Goal: Task Accomplishment & Management: Use online tool/utility

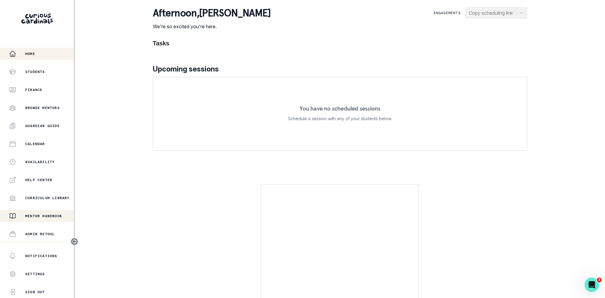
scroll to position [70, 0]
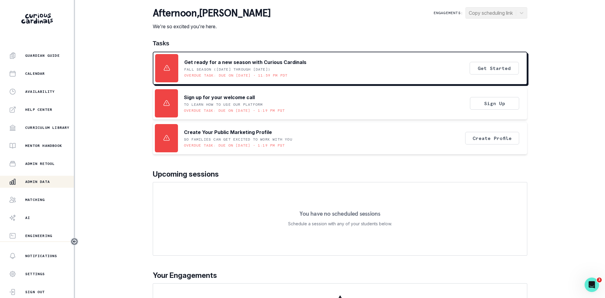
click at [39, 182] on p "Admin Data" at bounding box center [37, 181] width 25 height 5
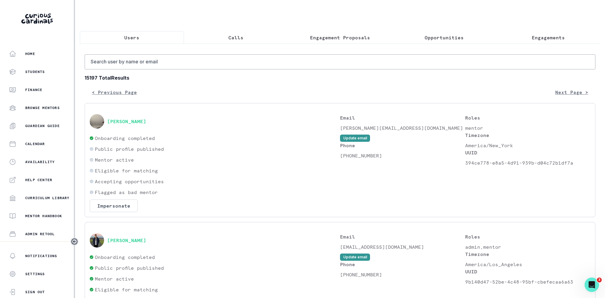
click at [197, 60] on input "Search user by name or email" at bounding box center [340, 61] width 511 height 15
type input "charrlote"
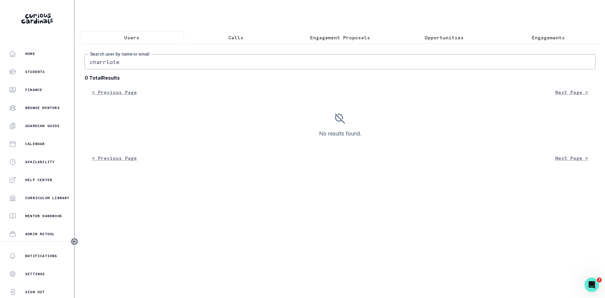
click at [194, 65] on input "charrlote" at bounding box center [340, 61] width 511 height 15
type input "charlotte"
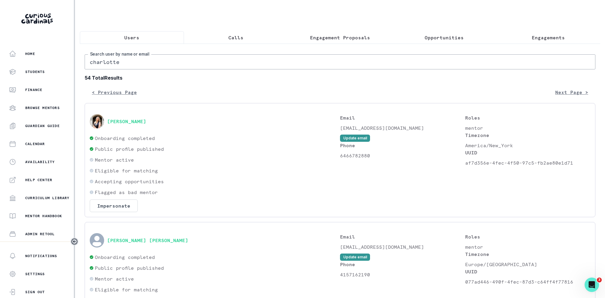
click at [136, 63] on input "charlotte" at bounding box center [340, 61] width 511 height 15
type input "[PERSON_NAME]"
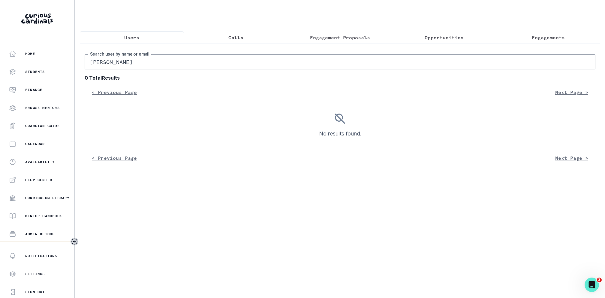
click at [101, 63] on input "[PERSON_NAME]" at bounding box center [340, 61] width 511 height 15
type input "charrlotte hon"
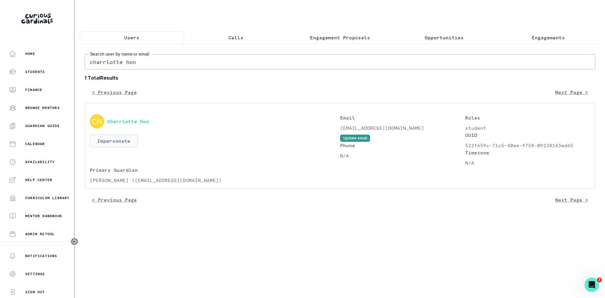
click at [125, 136] on button "Impersonate" at bounding box center [114, 140] width 48 height 13
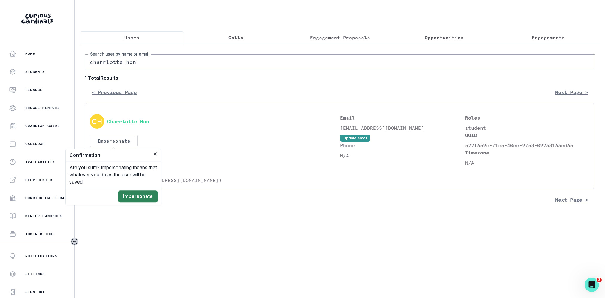
click at [136, 194] on button "Impersonate" at bounding box center [137, 196] width 39 height 12
